Goal: Task Accomplishment & Management: Manage account settings

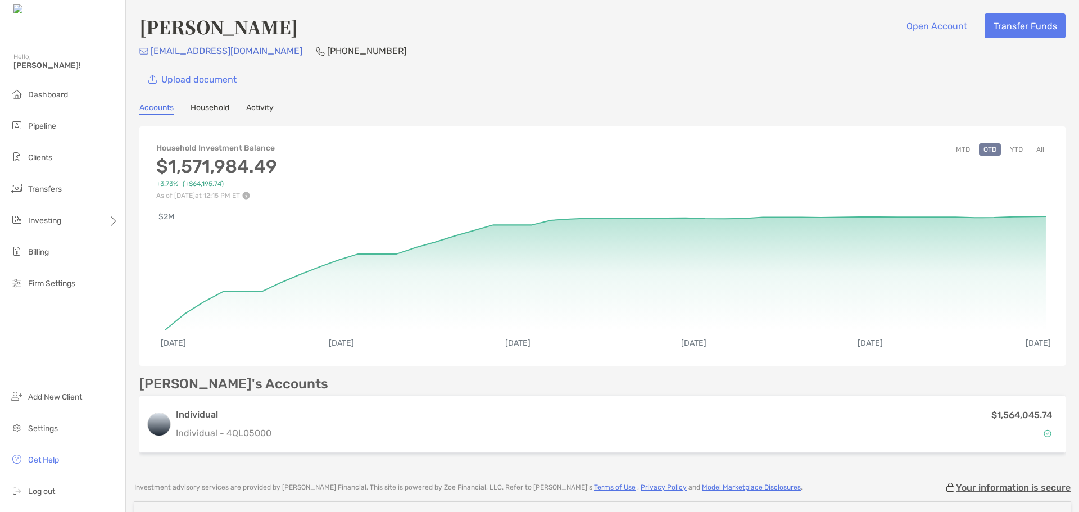
scroll to position [56, 0]
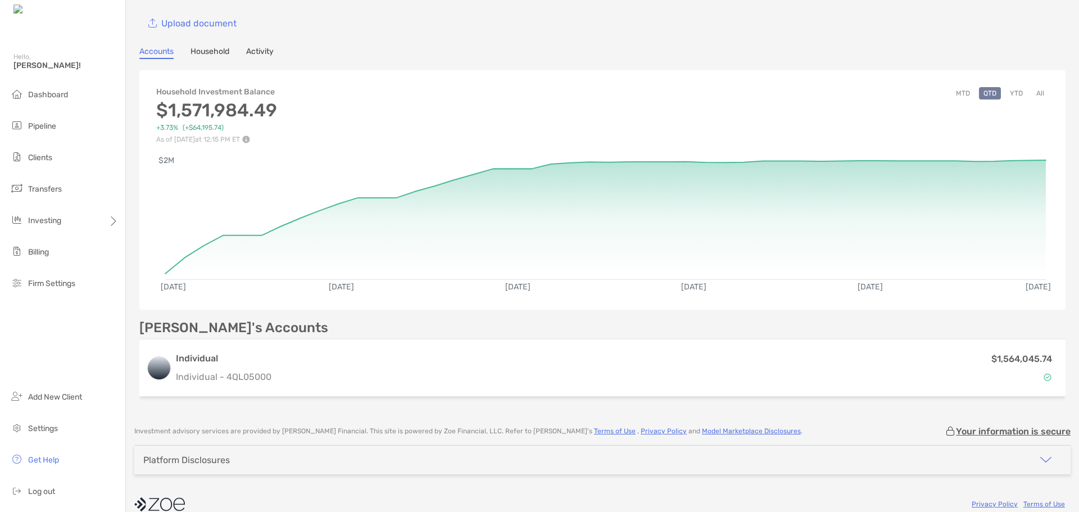
click at [956, 93] on button "MTD" at bounding box center [963, 93] width 23 height 12
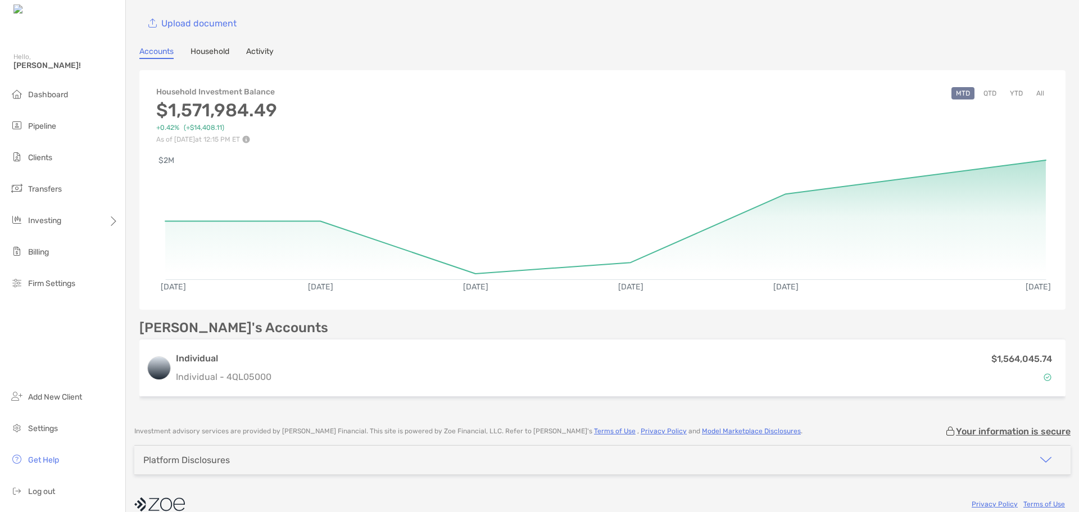
click at [1008, 97] on button "YTD" at bounding box center [1017, 93] width 22 height 12
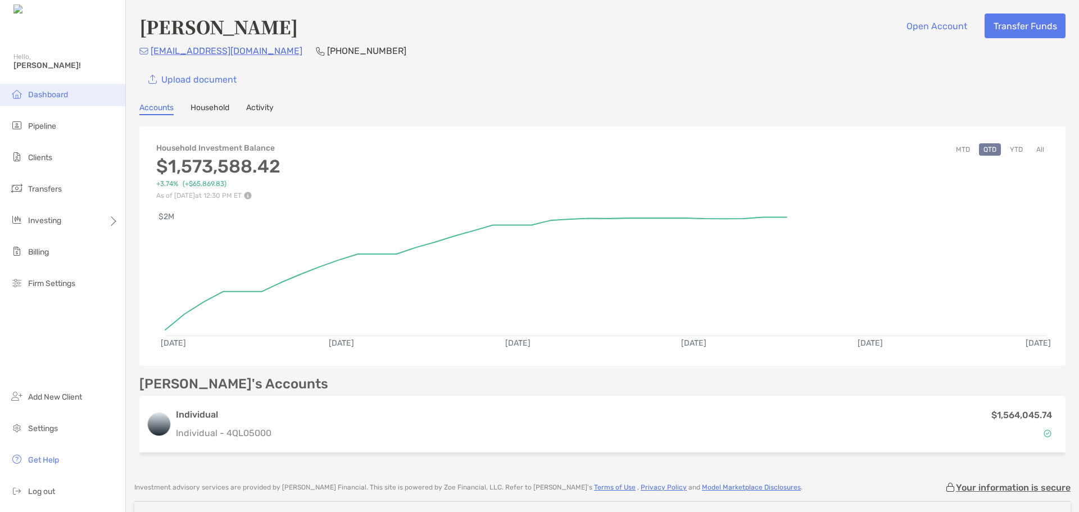
click at [79, 100] on li "Dashboard" at bounding box center [62, 95] width 125 height 22
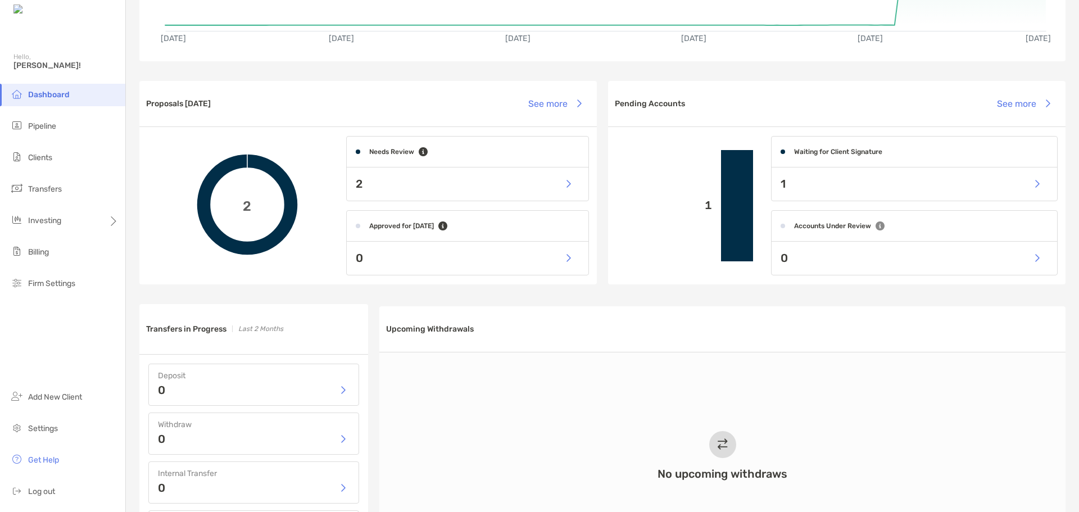
scroll to position [225, 0]
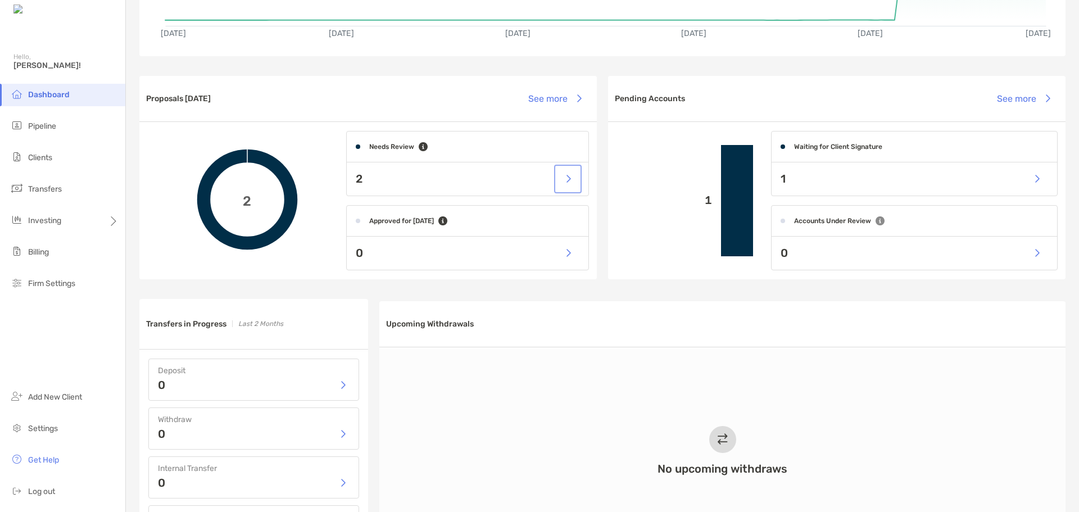
click at [562, 180] on button "button" at bounding box center [568, 179] width 23 height 24
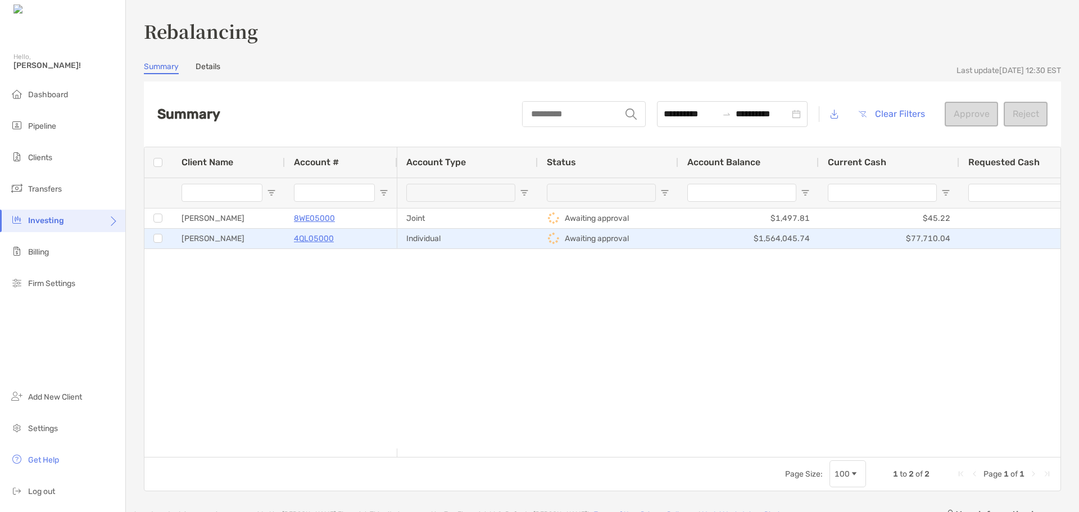
click at [313, 238] on p "4QL05000" at bounding box center [314, 239] width 40 height 14
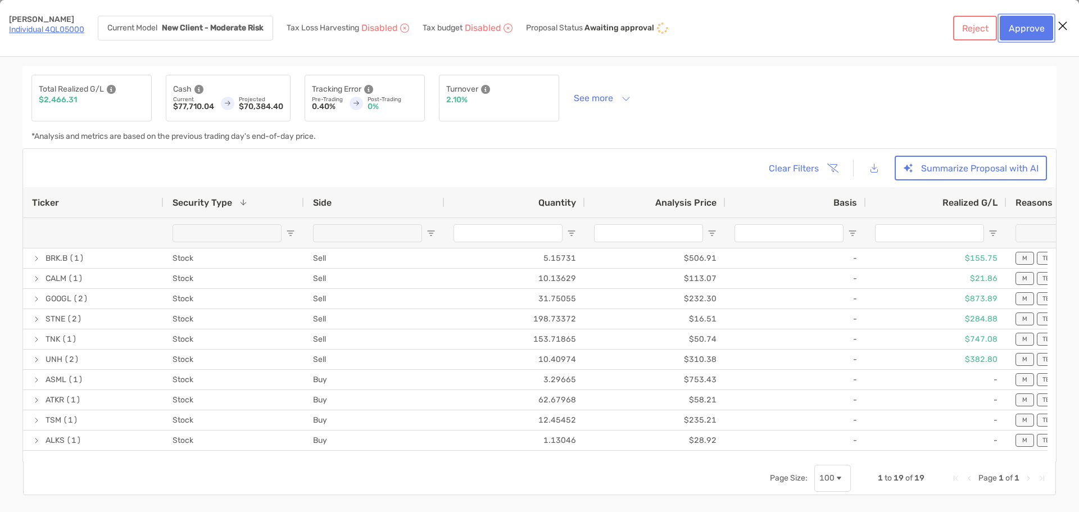
click at [1020, 29] on button "Approve" at bounding box center [1026, 28] width 53 height 25
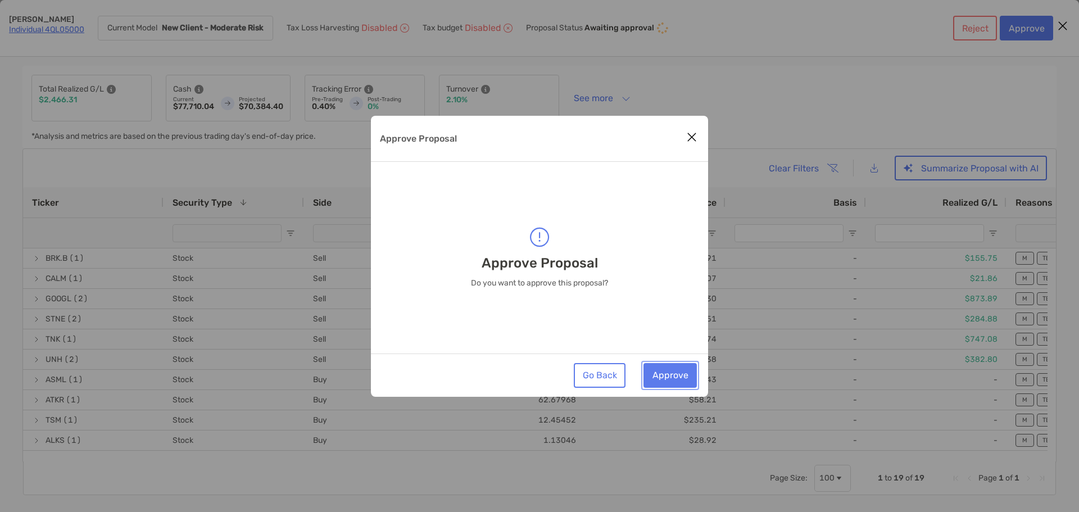
click at [683, 365] on button "Approve" at bounding box center [670, 375] width 53 height 25
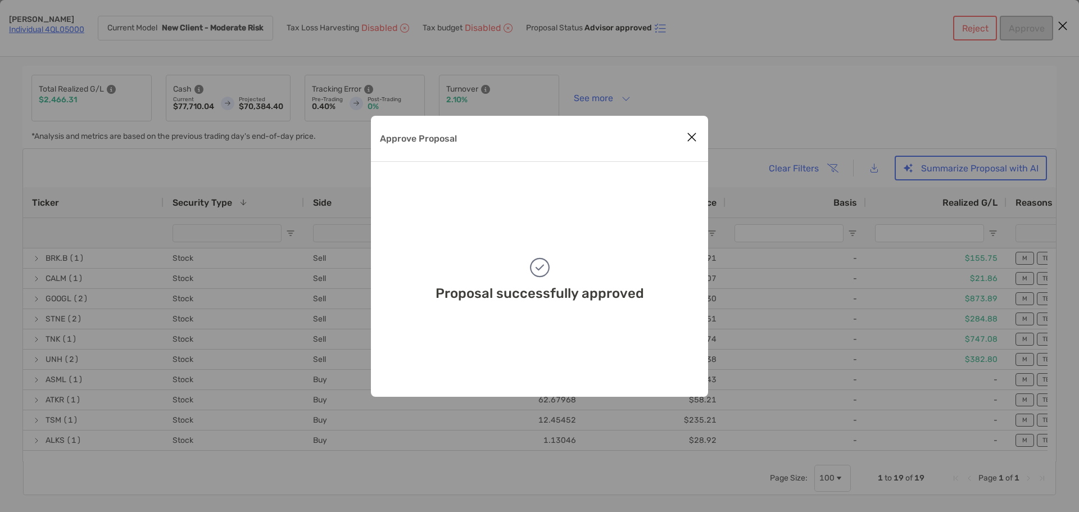
click at [691, 142] on icon "Close modal" at bounding box center [692, 136] width 10 height 13
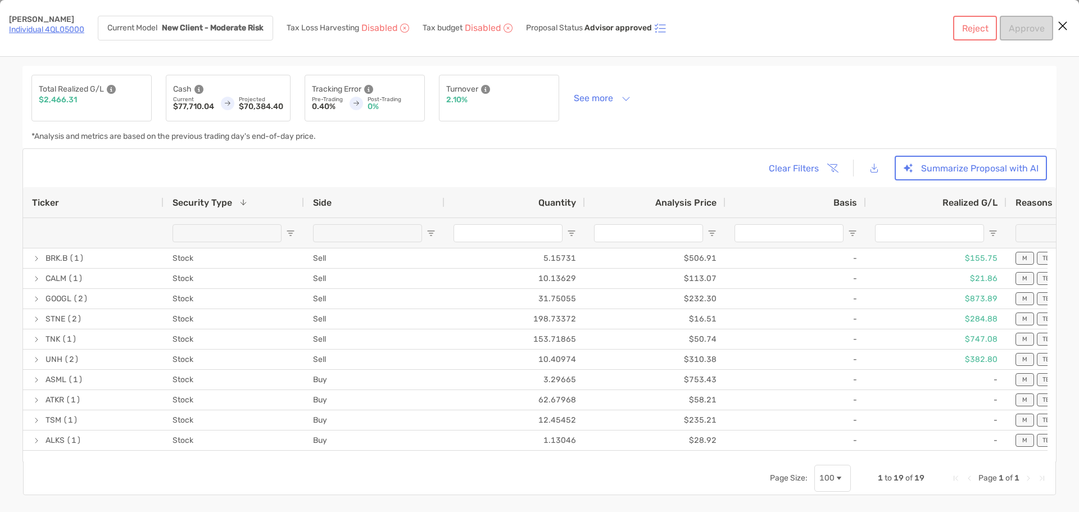
click at [1063, 25] on icon "Close modal" at bounding box center [1063, 25] width 10 height 13
click at [50, 27] on link "Individual 4QL05000" at bounding box center [46, 30] width 75 height 10
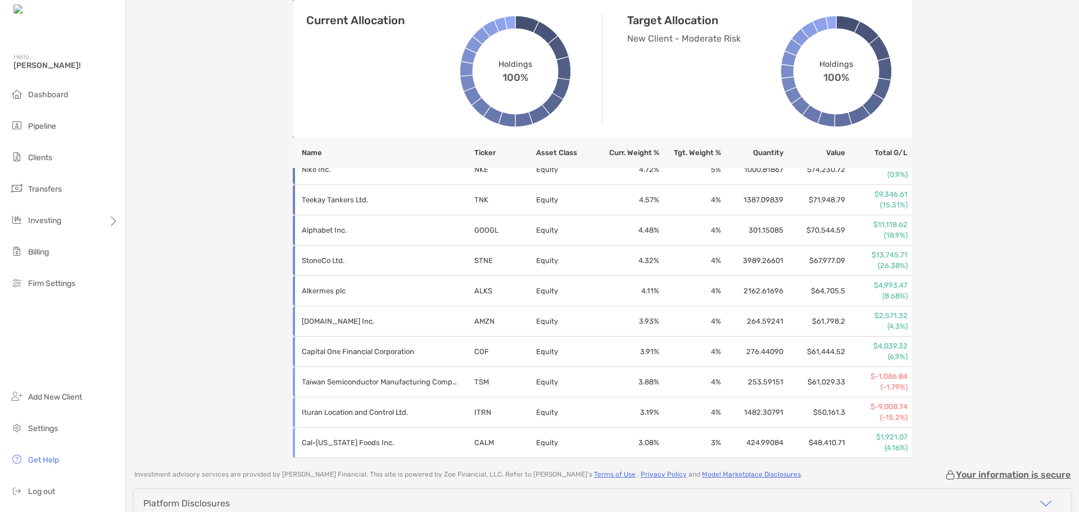
scroll to position [787, 0]
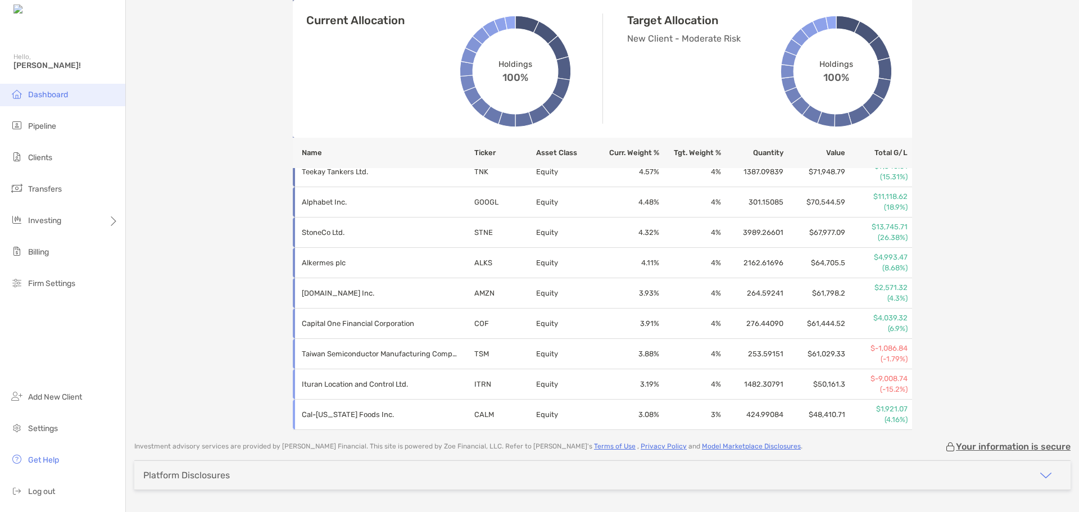
click at [36, 98] on span "Dashboard" at bounding box center [48, 95] width 40 height 10
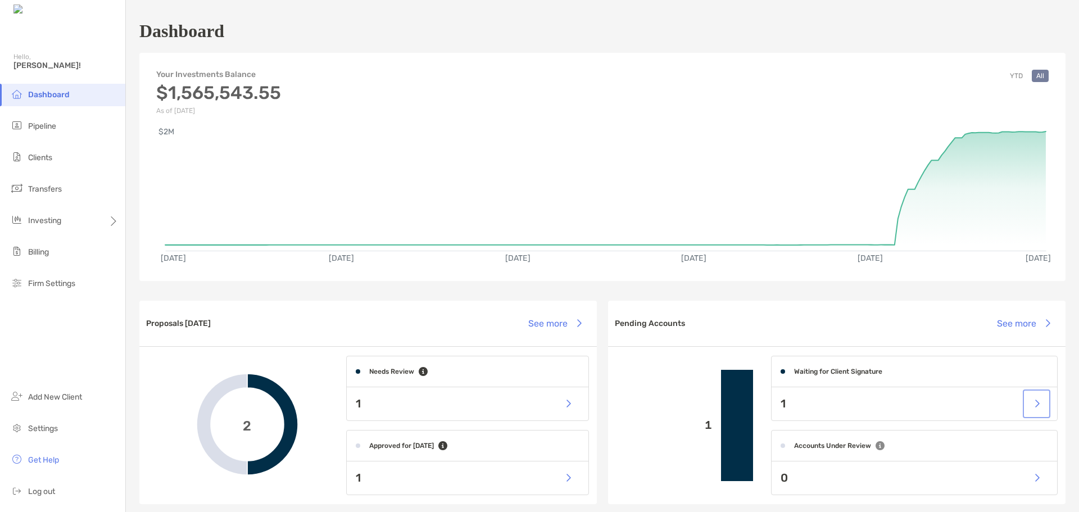
click at [1039, 405] on button "button" at bounding box center [1036, 404] width 23 height 24
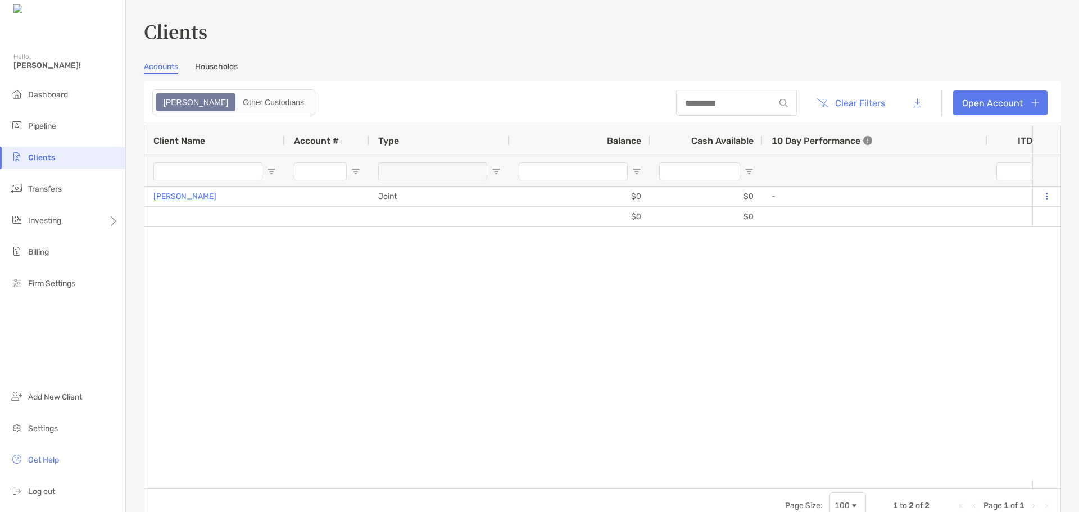
click at [36, 157] on span "Clients" at bounding box center [41, 158] width 27 height 10
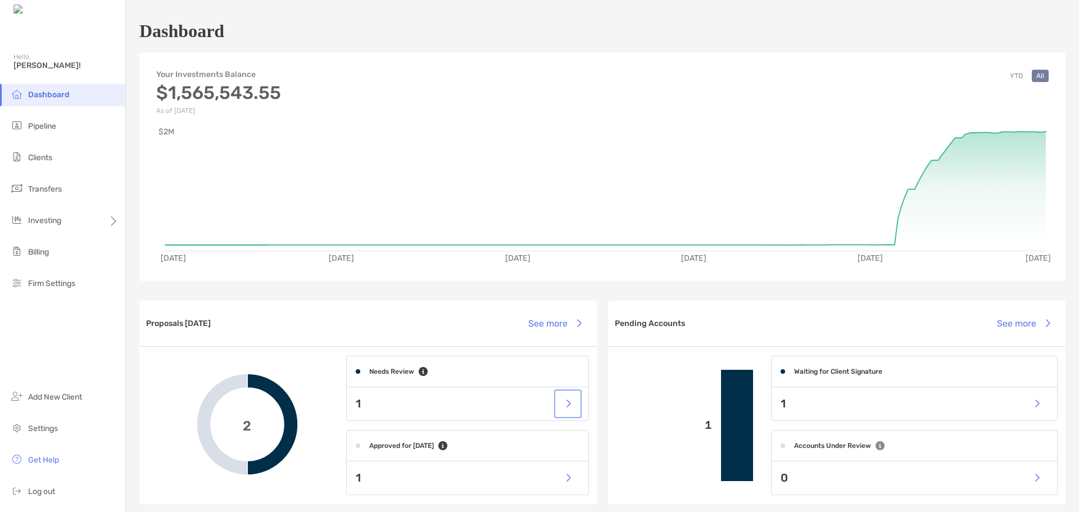
click at [563, 409] on button "button" at bounding box center [568, 404] width 23 height 24
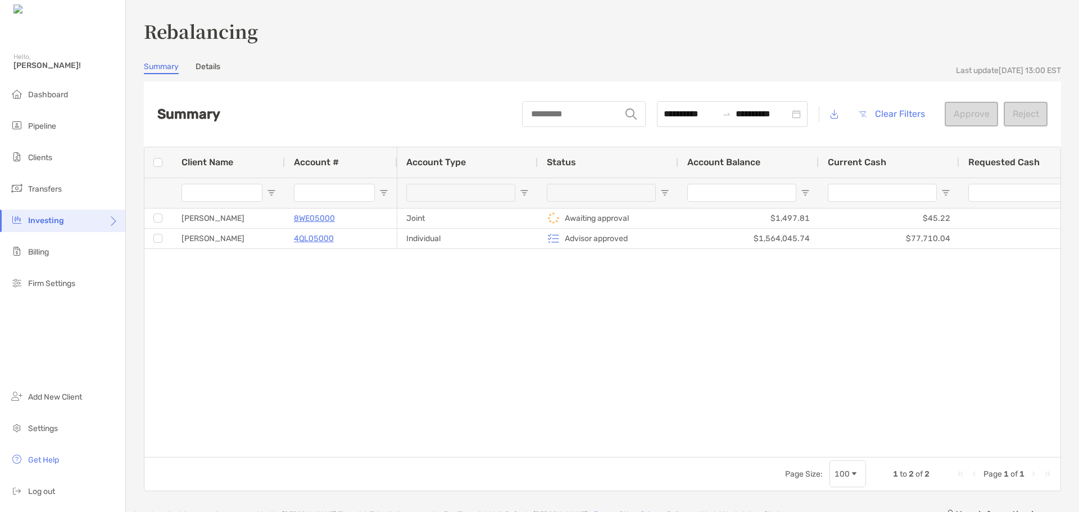
type input "**********"
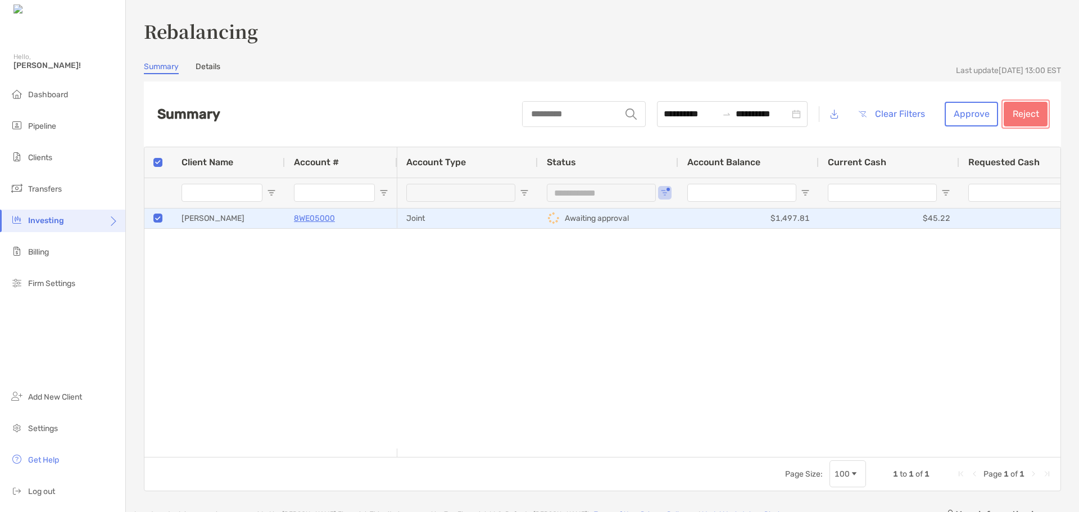
click at [1025, 119] on button "Reject" at bounding box center [1026, 114] width 44 height 25
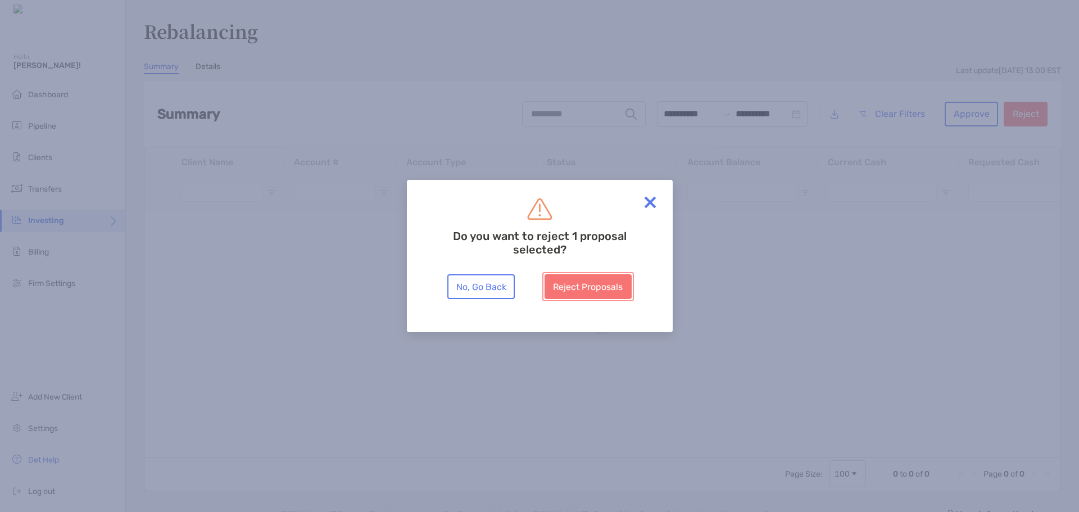
click at [587, 288] on button "Reject Proposals" at bounding box center [588, 286] width 87 height 25
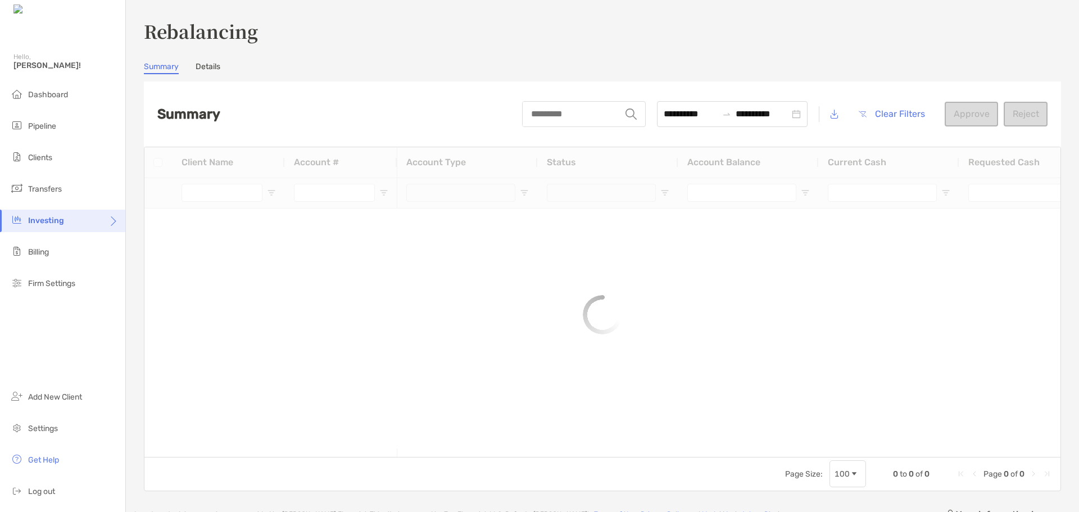
type input "***"
